Goal: Find specific page/section: Find specific page/section

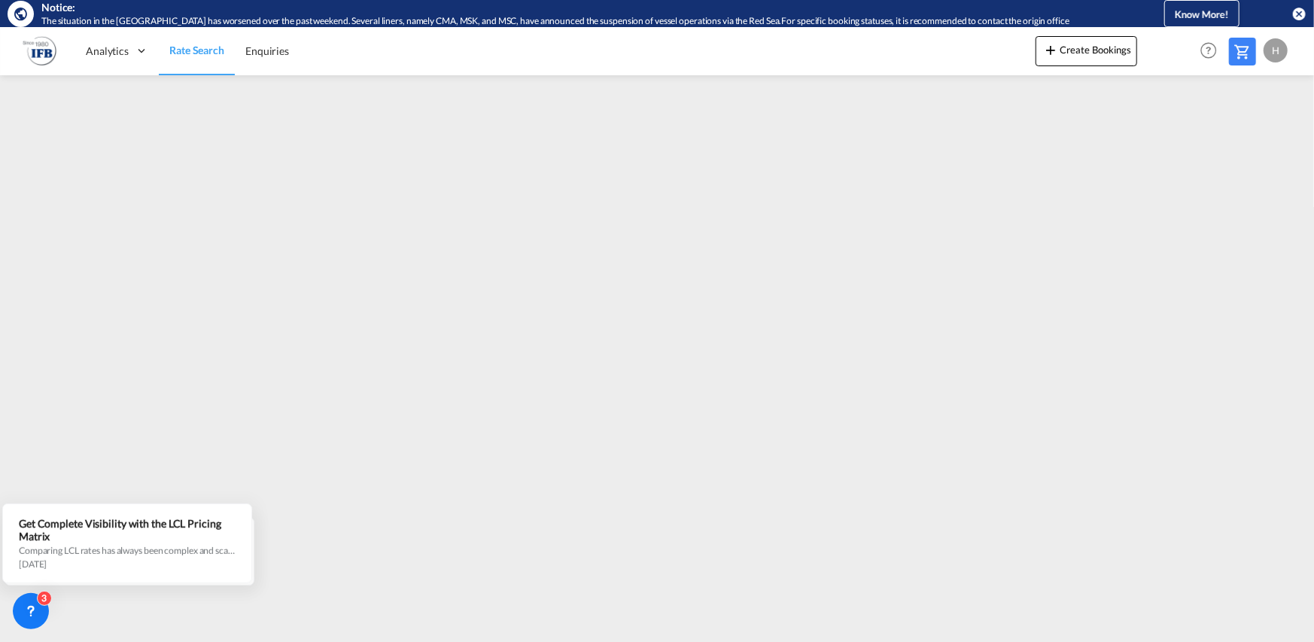
click at [1302, 8] on md-icon "icon-close-circle" at bounding box center [1298, 13] width 15 height 15
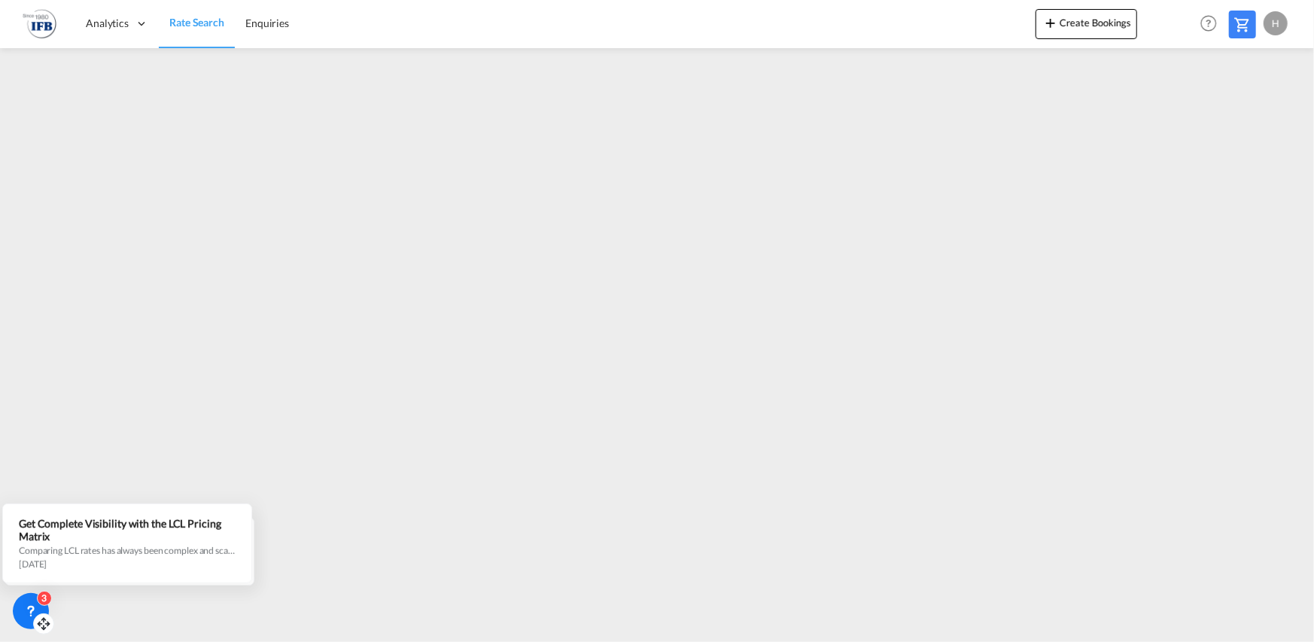
click at [26, 611] on icon at bounding box center [30, 610] width 15 height 15
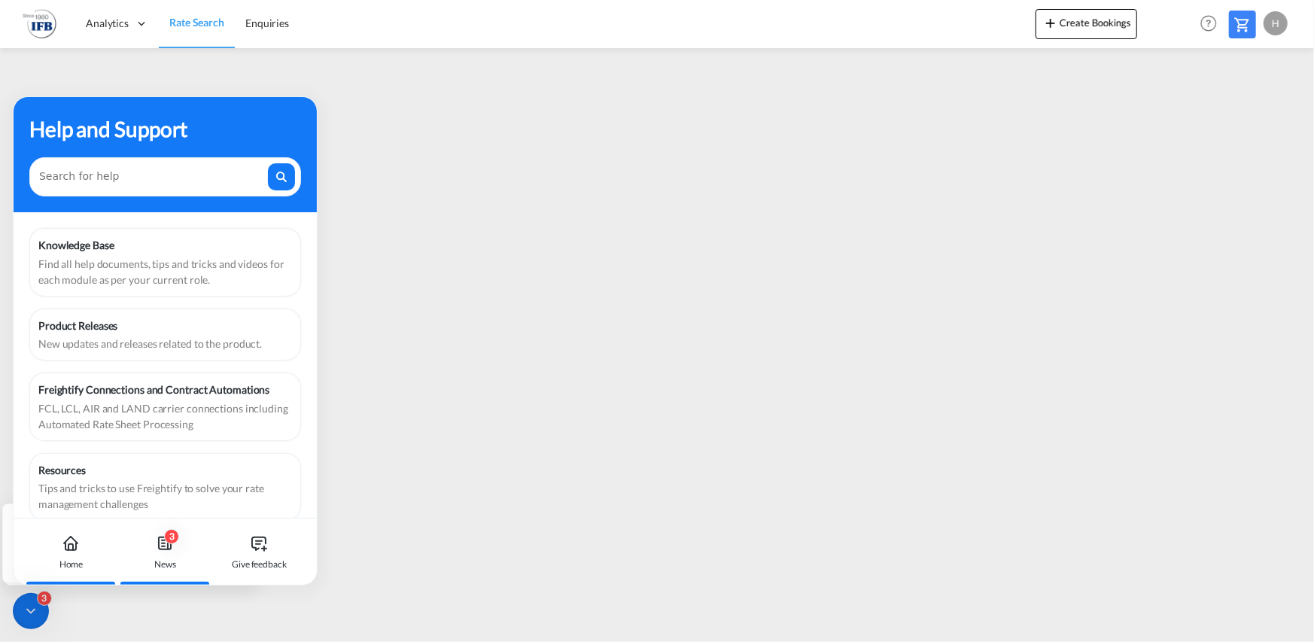
click at [162, 546] on icon at bounding box center [163, 546] width 3 height 0
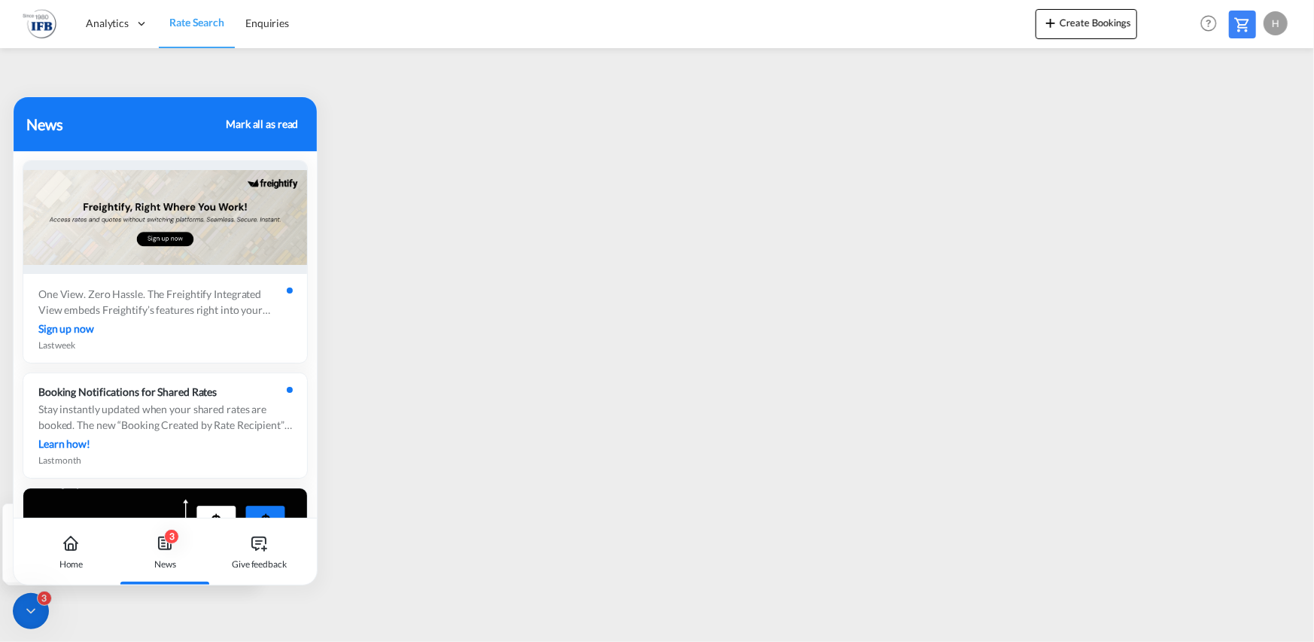
click at [283, 122] on div "Mark all as read" at bounding box center [262, 124] width 72 height 16
drag, startPoint x: 278, startPoint y: 123, endPoint x: 291, endPoint y: 137, distance: 19.7
click at [278, 122] on div "Mark all as read" at bounding box center [262, 124] width 72 height 16
click at [68, 543] on icon at bounding box center [71, 543] width 18 height 18
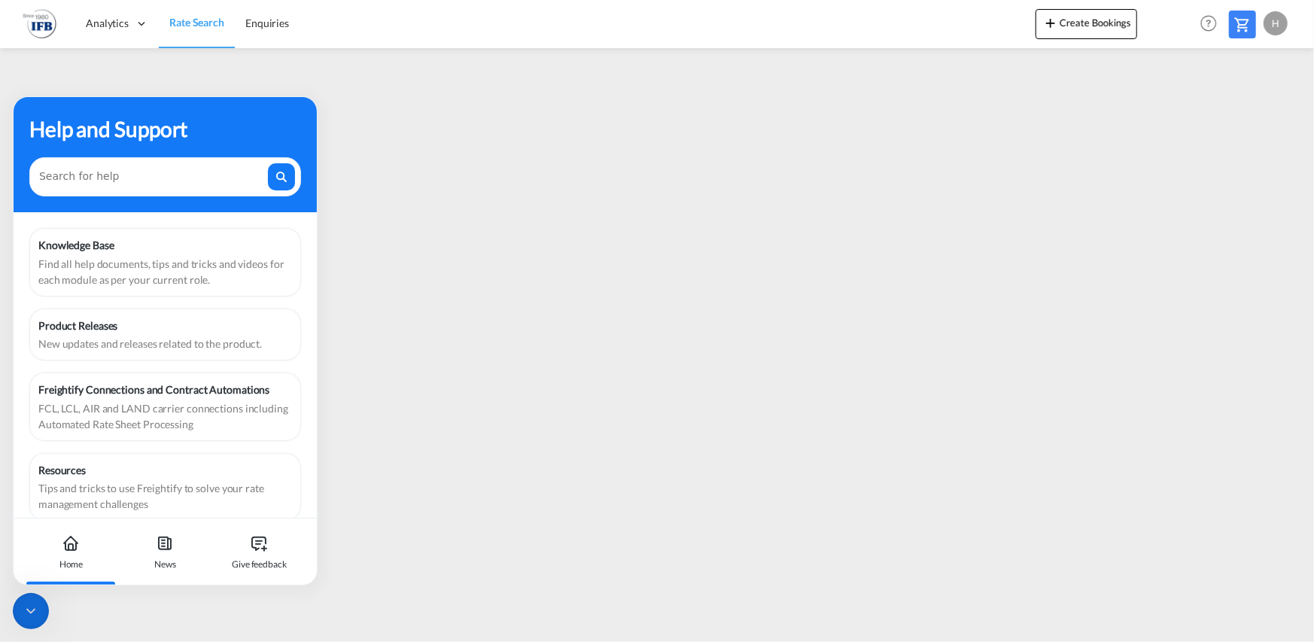
click at [214, 111] on div "Help and Support" at bounding box center [165, 155] width 303 height 116
click at [167, 543] on icon at bounding box center [165, 543] width 12 height 12
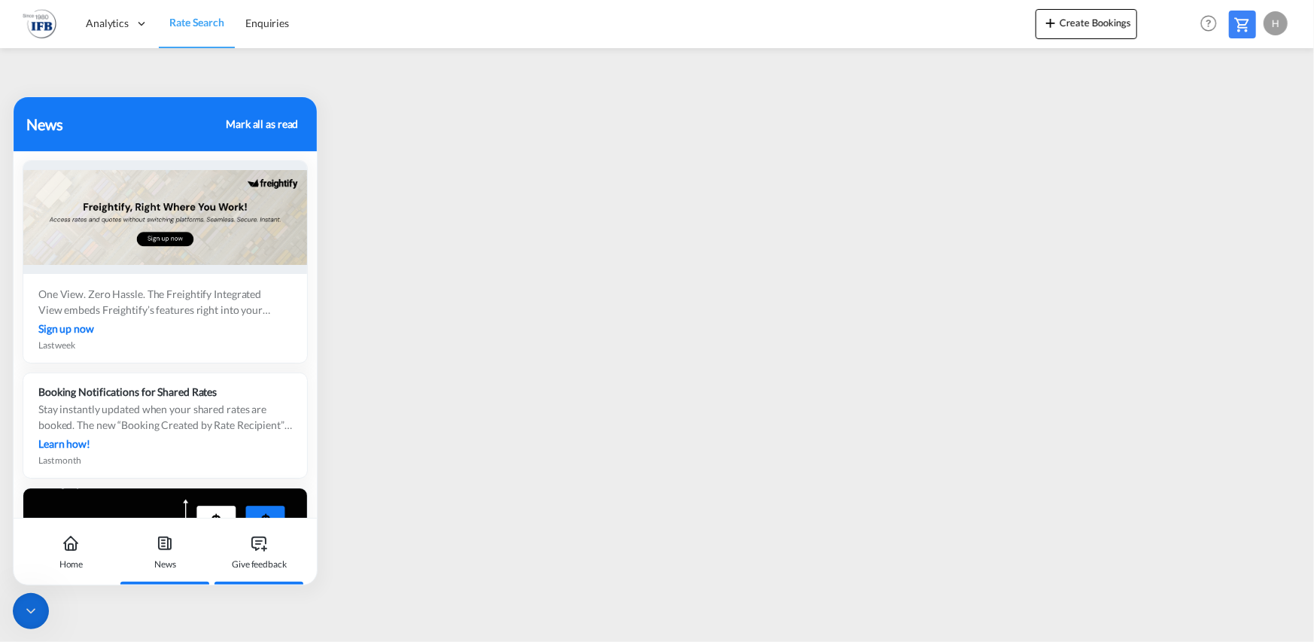
click at [257, 552] on div "Give feedback" at bounding box center [259, 551] width 84 height 66
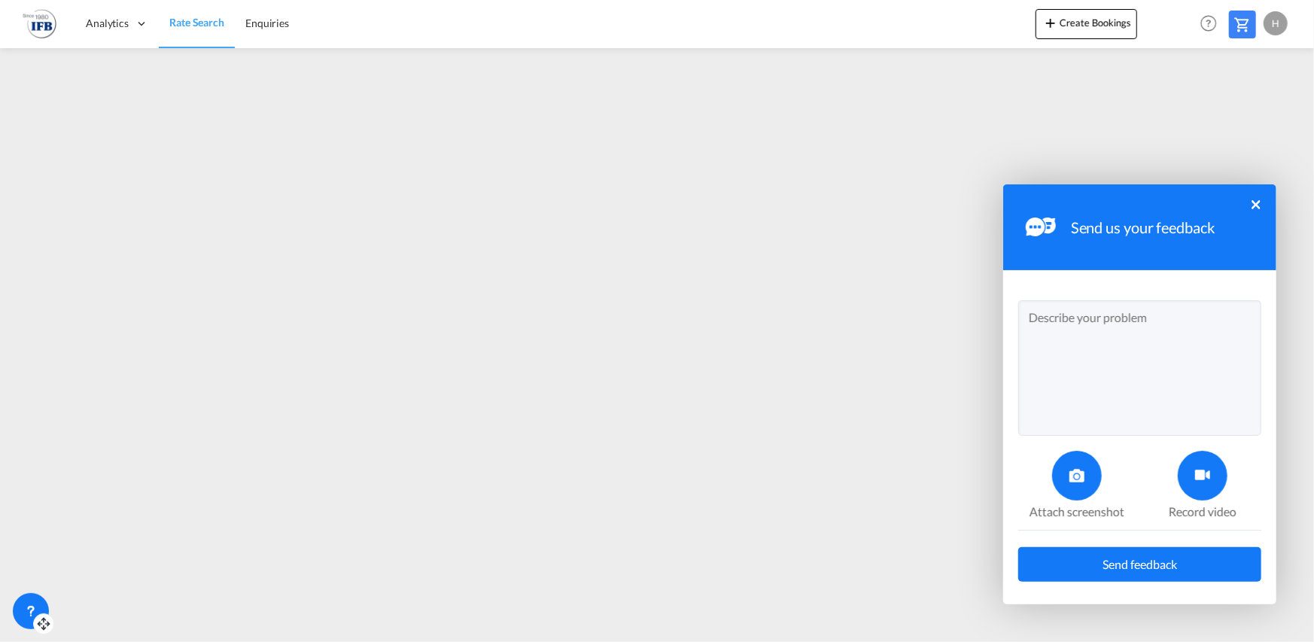
click at [1256, 205] on button "×" at bounding box center [1255, 204] width 9 height 9
